Goal: Navigation & Orientation: Find specific page/section

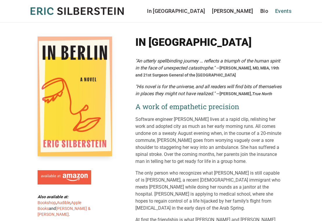
click at [280, 10] on link "Events" at bounding box center [283, 11] width 16 height 8
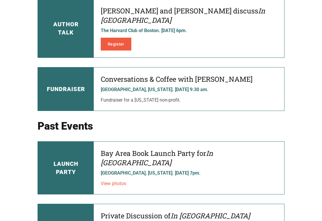
scroll to position [65, 0]
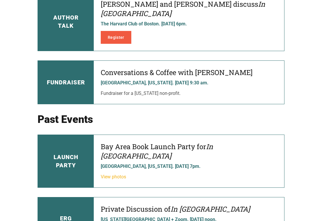
click at [118, 174] on link "View photos" at bounding box center [113, 177] width 25 height 6
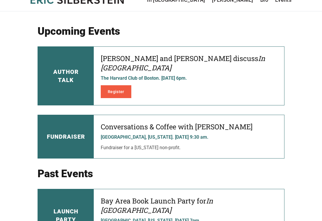
scroll to position [0, 0]
